Goal: Task Accomplishment & Management: Use online tool/utility

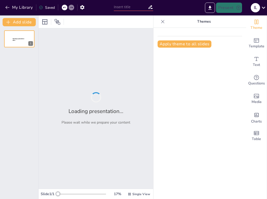
type input "Getting to know each other: school overview and placement testing"
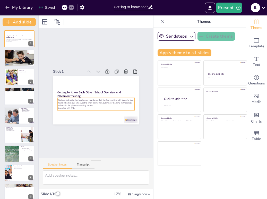
click at [99, 101] on p "This is an instruction for teachers on how to conduct the first meeting with st…" at bounding box center [95, 103] width 77 height 8
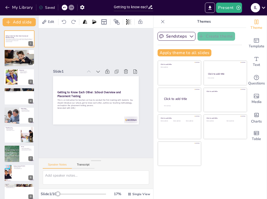
click at [110, 135] on div "Slide 1 Getting to Know Each Other: School Overview and Placement Testing This …" at bounding box center [95, 93] width 127 height 141
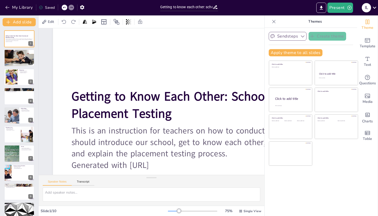
click at [267, 36] on icon "button" at bounding box center [302, 36] width 5 height 5
click at [267, 38] on icon "button" at bounding box center [302, 36] width 5 height 5
click at [267, 49] on span "Template" at bounding box center [368, 46] width 16 height 6
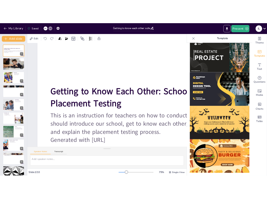
scroll to position [486, 0]
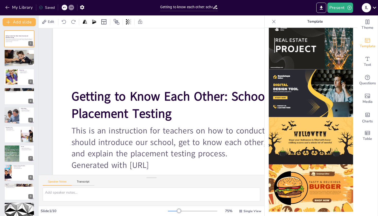
click at [267, 83] on img at bounding box center [311, 93] width 84 height 48
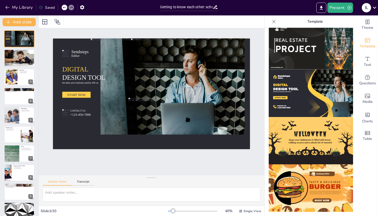
click at [62, 10] on div at bounding box center [68, 8] width 12 height 6
click at [88, 19] on div at bounding box center [152, 21] width 226 height 13
click at [64, 7] on icon at bounding box center [64, 7] width 3 height 1
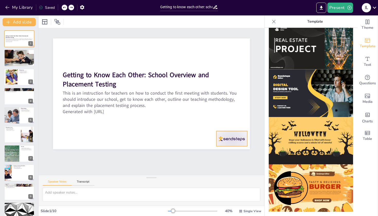
click at [221, 138] on div at bounding box center [227, 147] width 32 height 19
click at [237, 126] on icon at bounding box center [233, 129] width 7 height 7
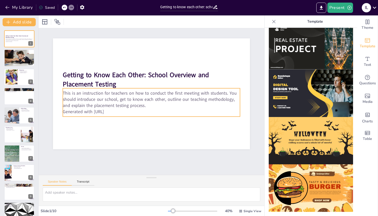
click at [84, 110] on p "Generated with [URL]" at bounding box center [150, 111] width 177 height 25
drag, startPoint x: 150, startPoint y: 181, endPoint x: 149, endPoint y: 160, distance: 20.6
click at [150, 160] on div "Slide 1 Getting to Know Each Other: School Overview and Placement Testing This …" at bounding box center [152, 117] width 226 height 178
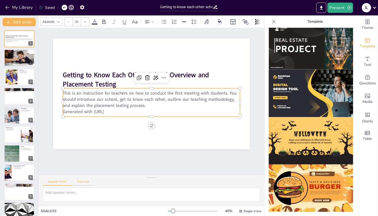
click at [86, 180] on button "Transcript" at bounding box center [83, 183] width 23 height 6
click at [59, 182] on button "Speaker Notes" at bounding box center [57, 183] width 29 height 6
click at [20, 62] on div at bounding box center [19, 58] width 31 height 21
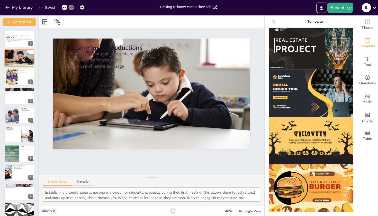
click at [125, 195] on textarea "Establishing a comfortable atmosphere is crucial for students, especially durin…" at bounding box center [152, 195] width 218 height 14
drag, startPoint x: 150, startPoint y: 181, endPoint x: 150, endPoint y: 164, distance: 16.7
click at [150, 164] on div "Slide 1 Getting to Know Each Other: School Overview and Placement Testing This …" at bounding box center [152, 117] width 226 height 178
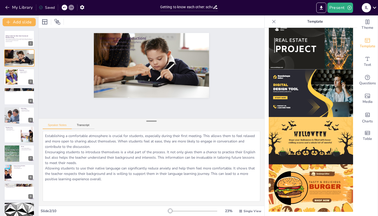
drag, startPoint x: 151, startPoint y: 175, endPoint x: 148, endPoint y: 119, distance: 56.9
click at [148, 119] on div at bounding box center [151, 121] width 10 height 5
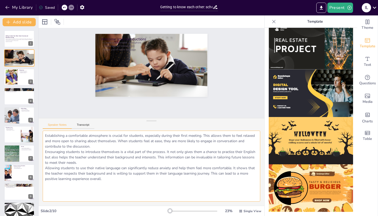
drag, startPoint x: 152, startPoint y: 124, endPoint x: 152, endPoint y: 136, distance: 11.8
click at [152, 136] on div "Speaker Notes Transcript Establishing a comfortable atmosphere is crucial for s…" at bounding box center [152, 162] width 226 height 88
click at [18, 80] on div at bounding box center [19, 76] width 31 height 17
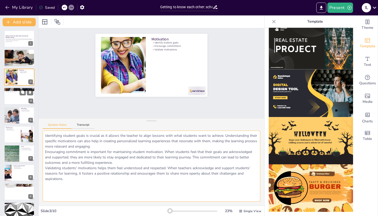
click at [14, 97] on div at bounding box center [19, 95] width 31 height 17
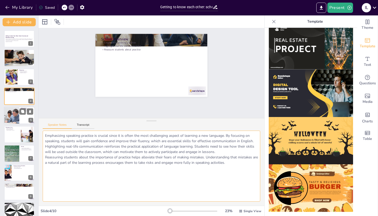
click at [11, 115] on div at bounding box center [11, 115] width 26 height 17
type textarea "Focusing on immersion is key to language acquisition. By surrounding students w…"
